Goal: Navigation & Orientation: Go to known website

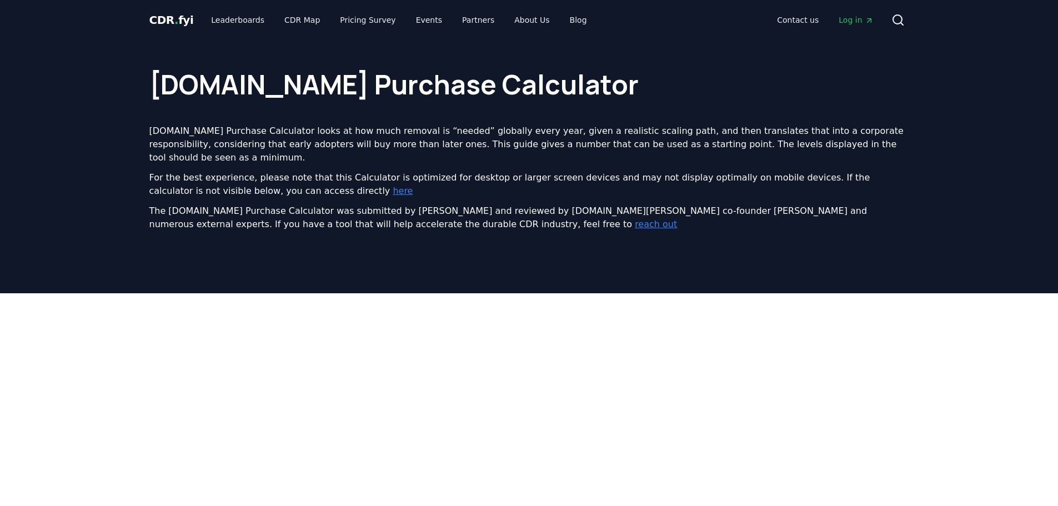
click at [852, 19] on span "Log in" at bounding box center [856, 19] width 34 height 11
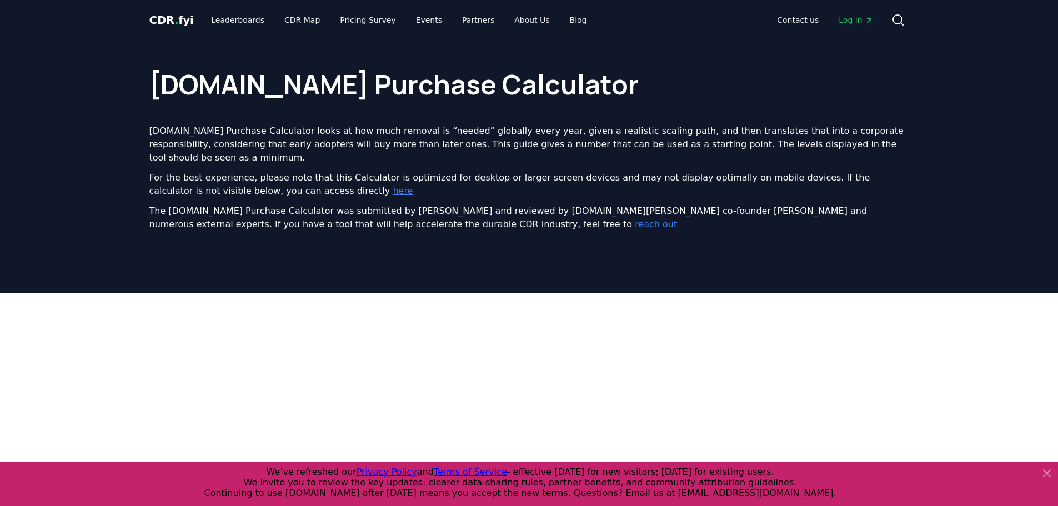
click at [861, 24] on span "Log in" at bounding box center [856, 19] width 34 height 11
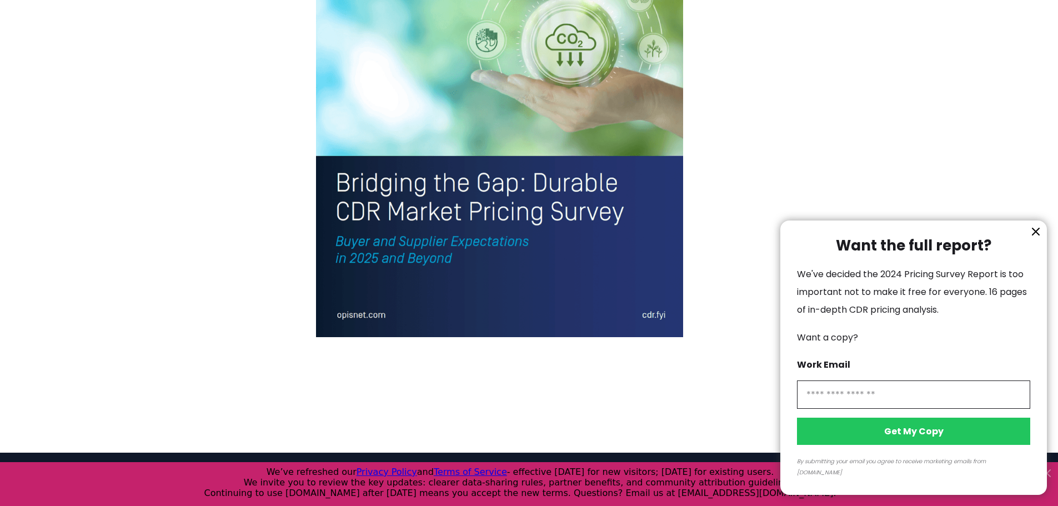
scroll to position [2493, 0]
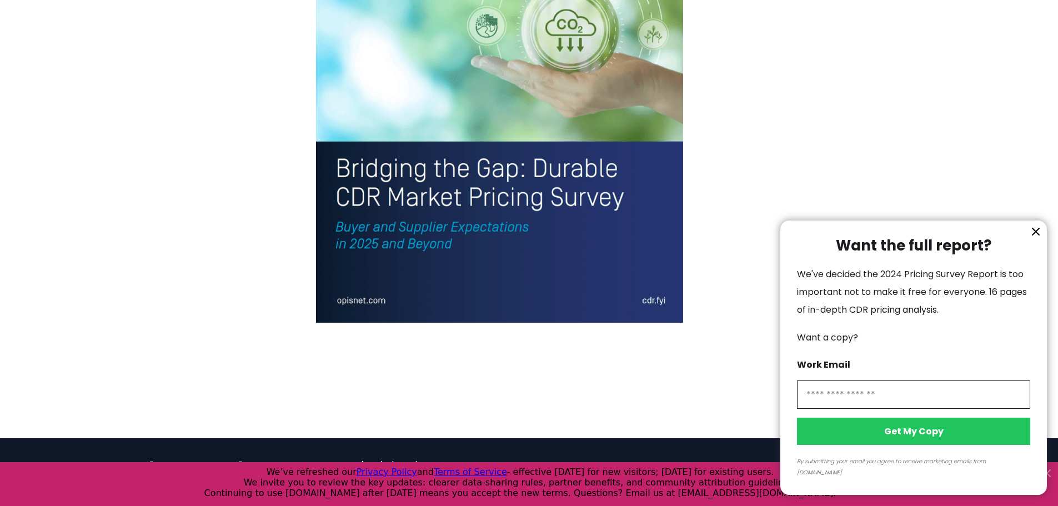
click at [546, 170] on div at bounding box center [529, 253] width 1058 height 506
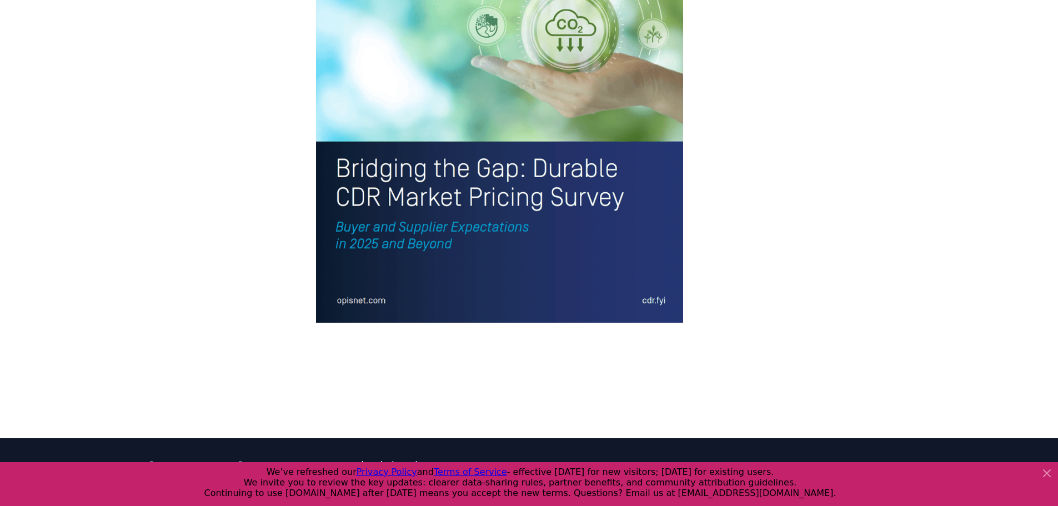
click at [422, 129] on div at bounding box center [529, 253] width 1058 height 506
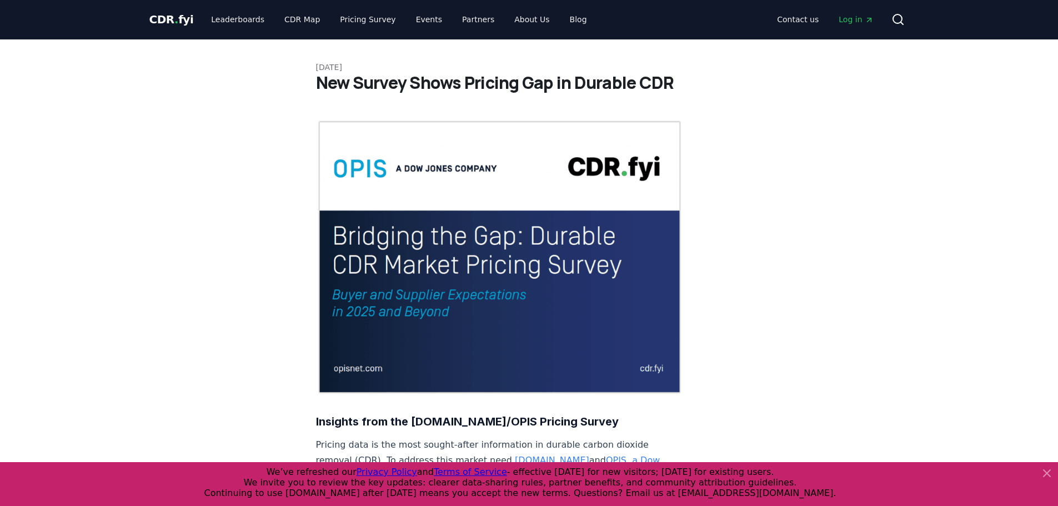
scroll to position [0, 0]
